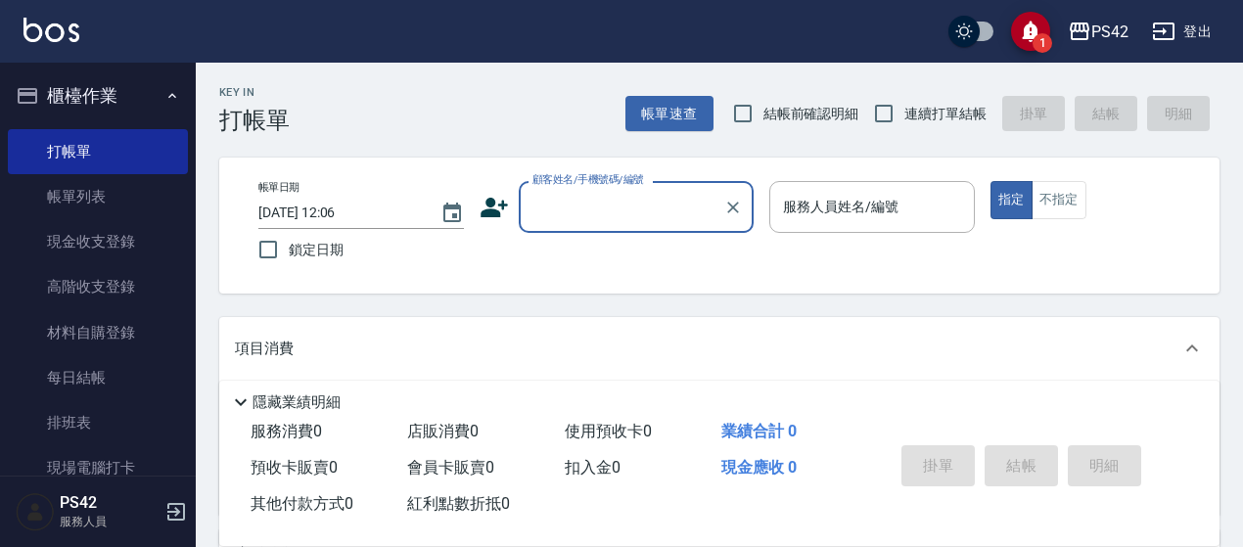
drag, startPoint x: 918, startPoint y: 118, endPoint x: 912, endPoint y: 110, distance: 10.6
click at [916, 116] on label "連續打單結帳" at bounding box center [924, 113] width 123 height 41
click at [904, 116] on input "連續打單結帳" at bounding box center [883, 113] width 41 height 41
checkbox input "true"
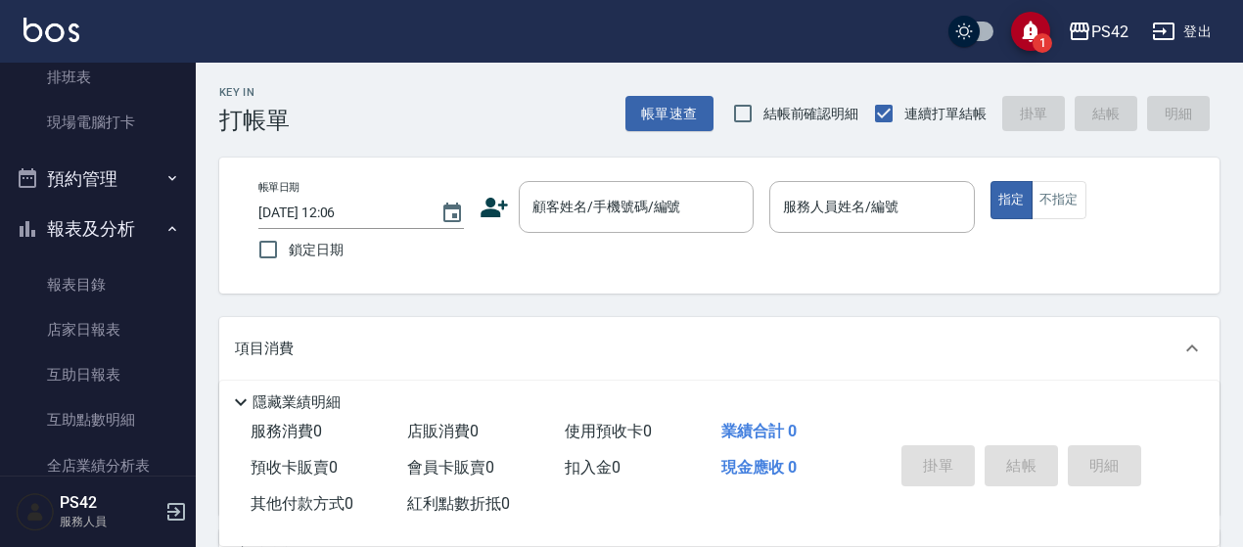
scroll to position [391, 0]
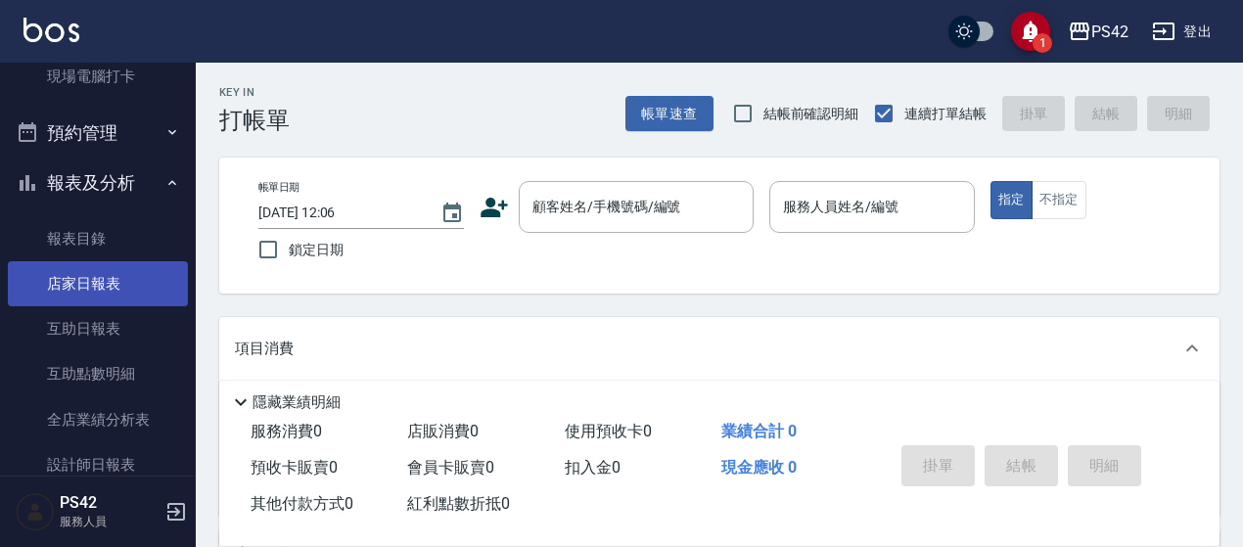
click at [94, 289] on link "店家日報表" at bounding box center [98, 283] width 180 height 45
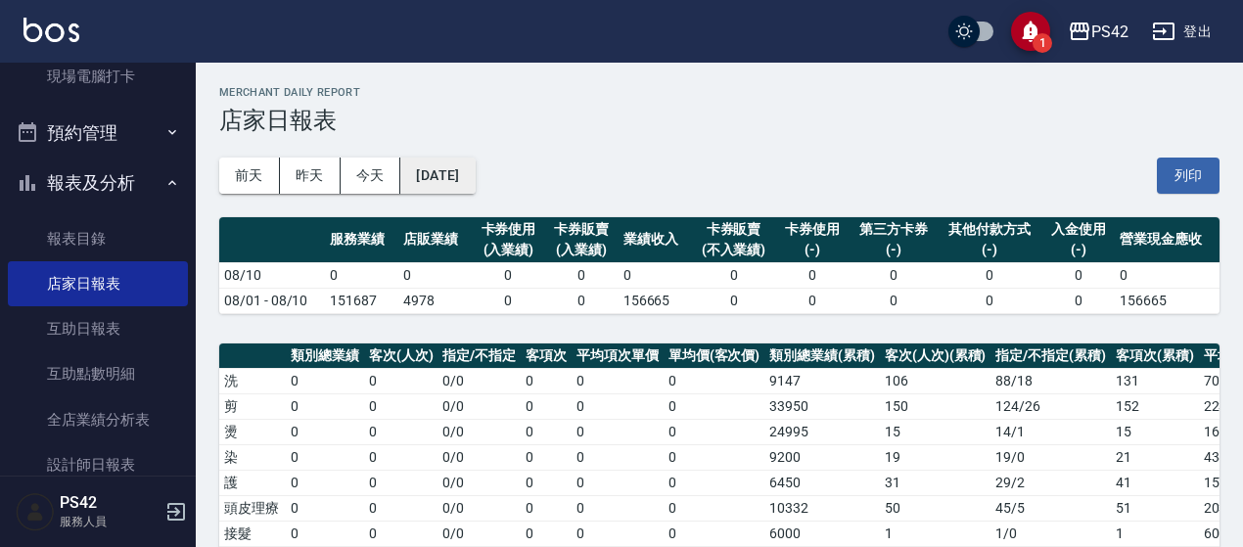
click at [470, 174] on button "[DATE]" at bounding box center [437, 176] width 74 height 36
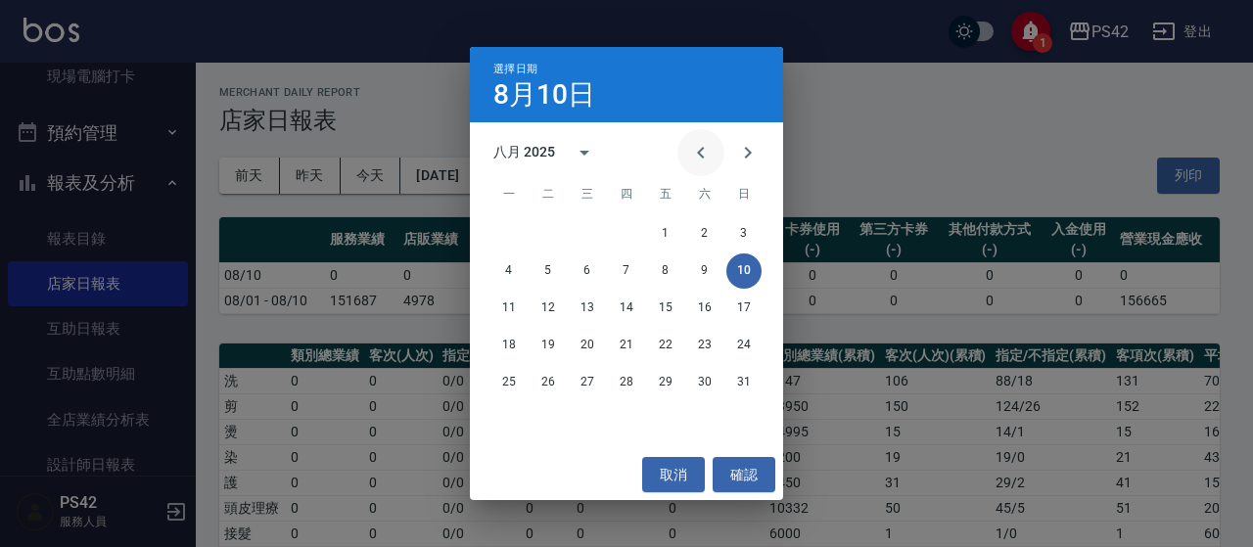
click at [715, 160] on button "Previous month" at bounding box center [700, 152] width 47 height 47
click at [625, 271] on button "10" at bounding box center [626, 270] width 35 height 35
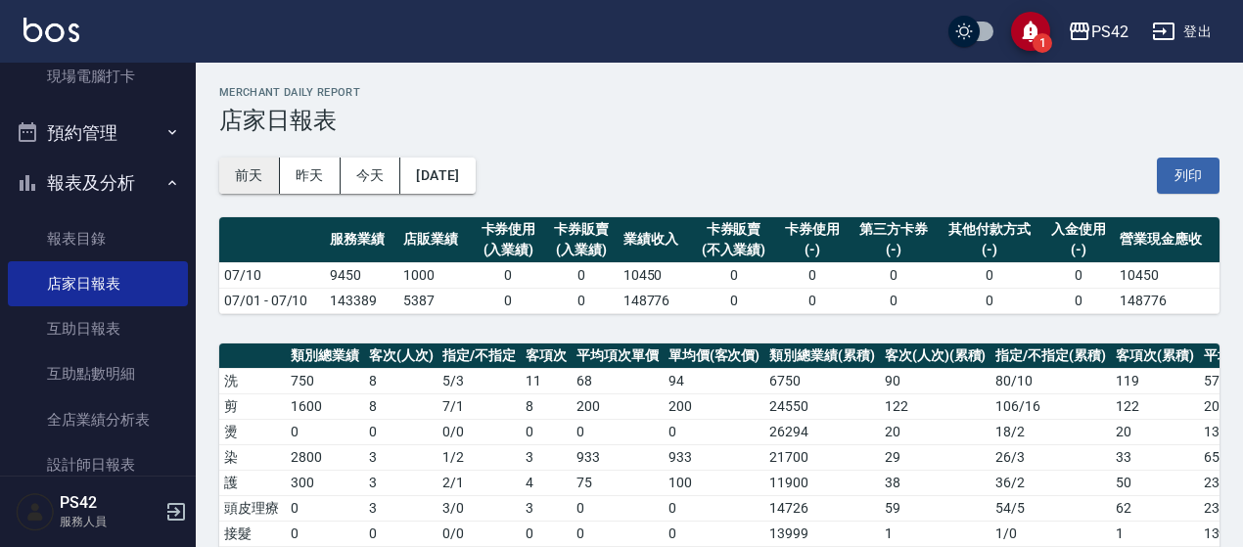
click at [245, 175] on button "前天" at bounding box center [249, 176] width 61 height 36
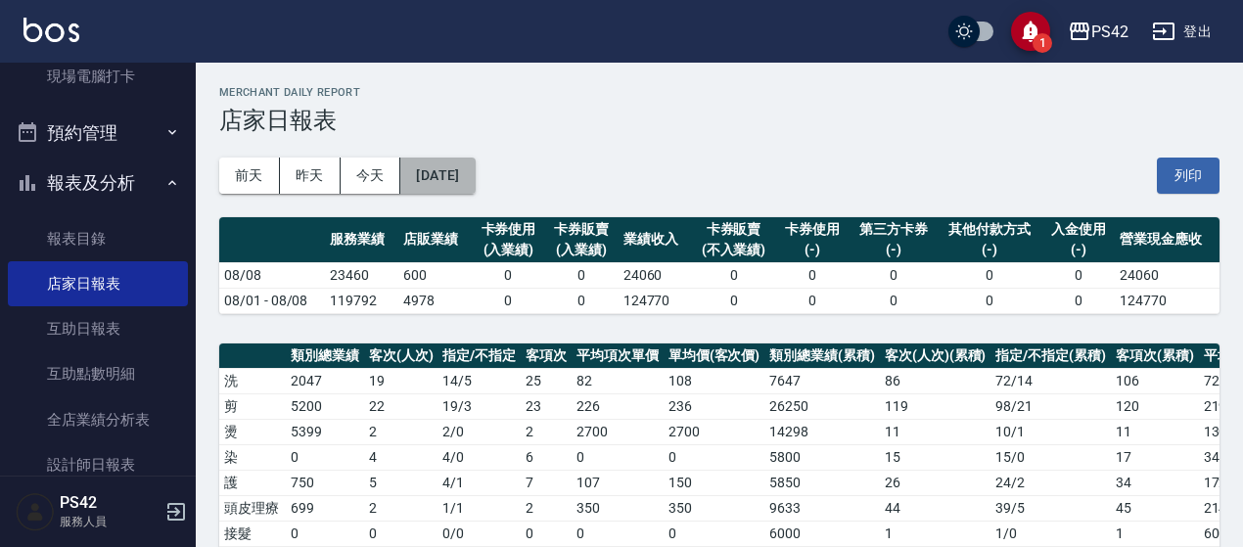
click at [467, 173] on button "[DATE]" at bounding box center [437, 176] width 74 height 36
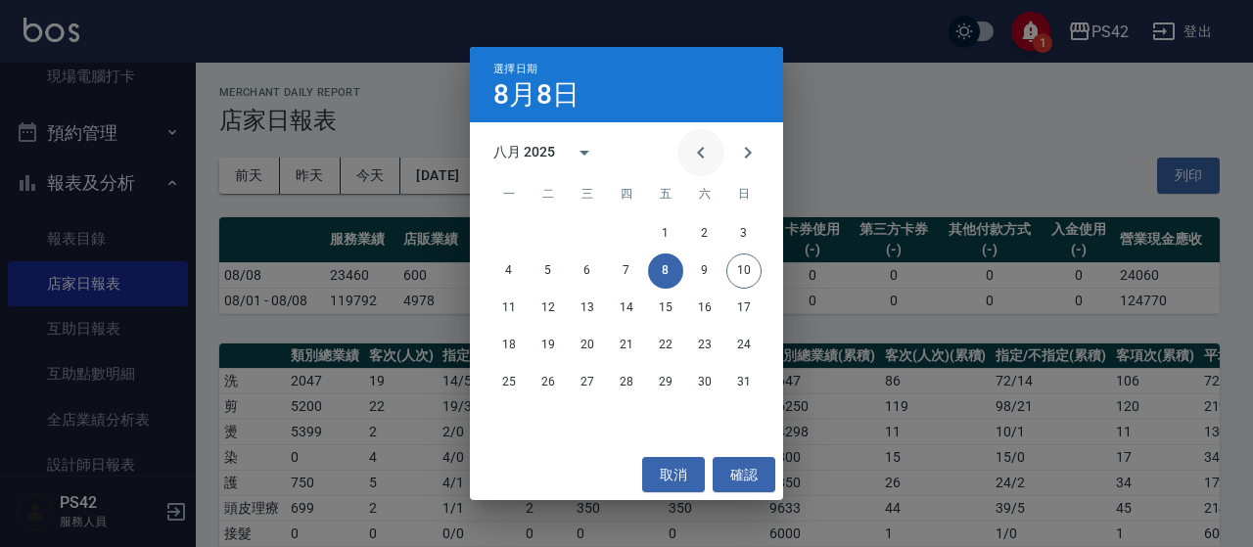
click at [713, 158] on button "Previous month" at bounding box center [700, 152] width 47 height 47
click at [627, 273] on button "10" at bounding box center [626, 270] width 35 height 35
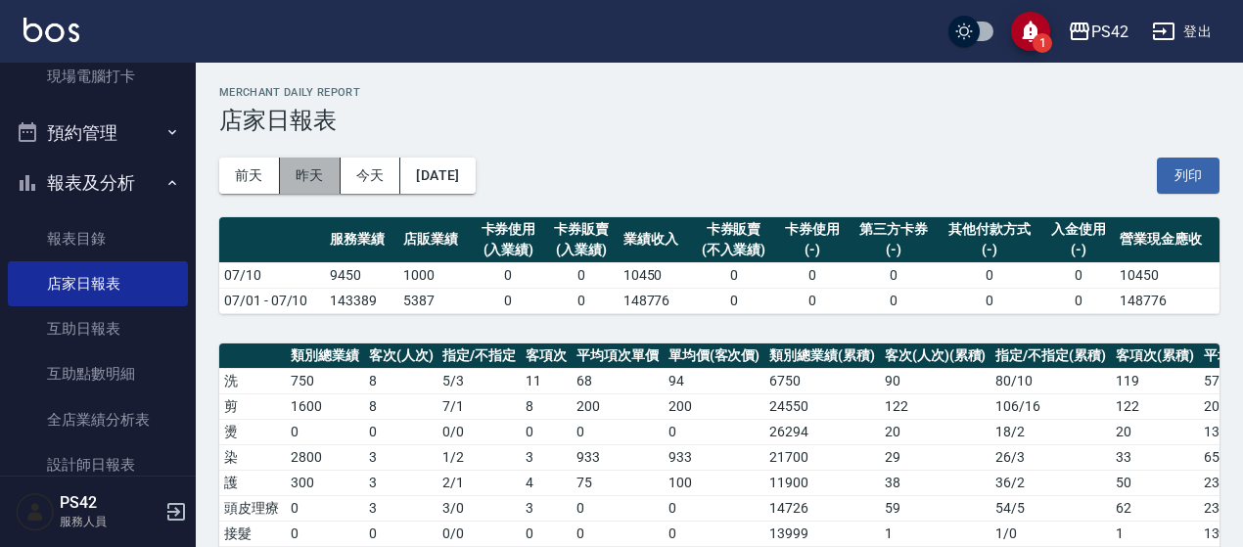
click at [298, 177] on button "昨天" at bounding box center [310, 176] width 61 height 36
